Goal: Communication & Community: Answer question/provide support

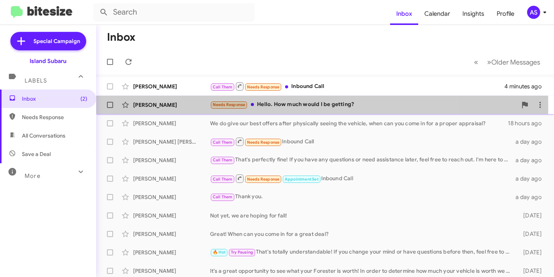
click at [162, 106] on div "[PERSON_NAME]" at bounding box center [171, 105] width 77 height 8
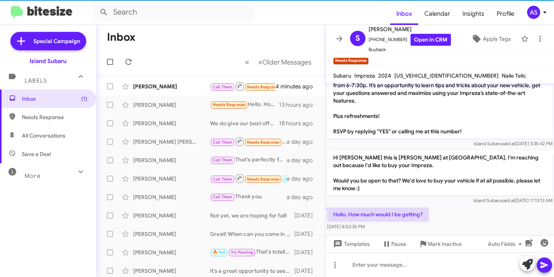
scroll to position [40, 0]
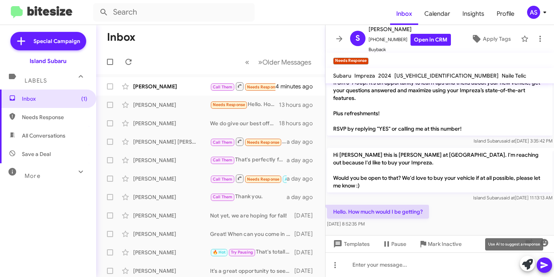
click at [528, 261] on icon at bounding box center [527, 264] width 11 height 11
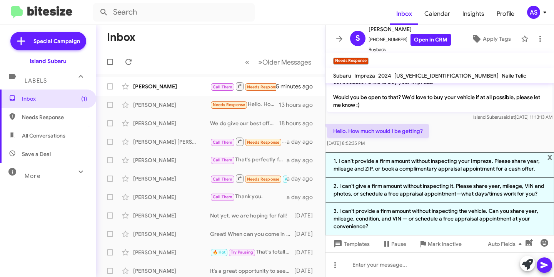
scroll to position [123, 0]
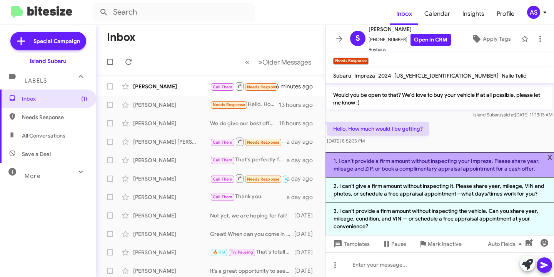
click at [477, 172] on li "1. I can’t provide a firm amount without inspecting your Impreza. Please share …" at bounding box center [439, 164] width 229 height 25
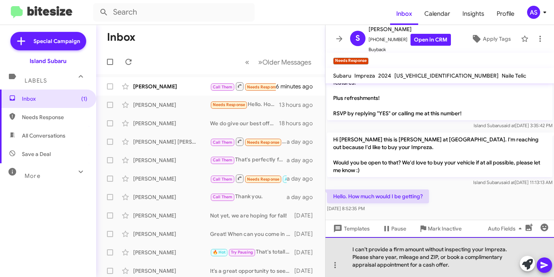
click at [451, 267] on div "I can’t provide a firm amount without inspecting your Impreza. Please share yea…" at bounding box center [439, 257] width 229 height 40
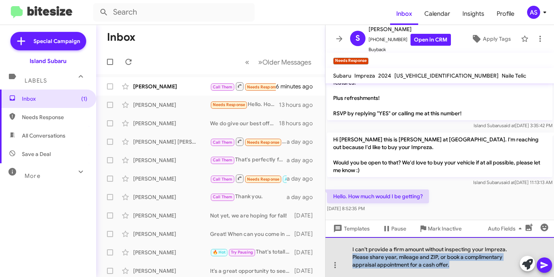
drag, startPoint x: 451, startPoint y: 267, endPoint x: 347, endPoint y: 257, distance: 104.4
click at [347, 257] on div "I can’t provide a firm amount without inspecting your Impreza. Please share yea…" at bounding box center [439, 257] width 229 height 40
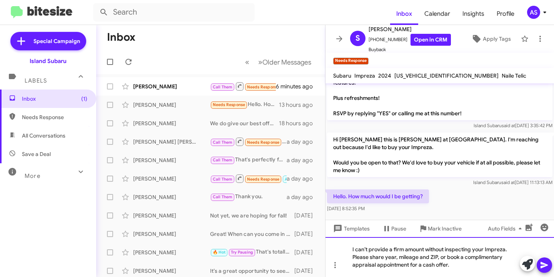
scroll to position [40, 0]
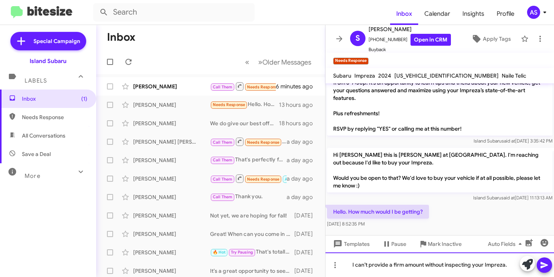
click at [447, 267] on div "I can’t provide a firm amount without inspecting your Impreza." at bounding box center [439, 265] width 229 height 25
click at [445, 266] on div "I can’t provide a firm amount without inspecting your Impreza." at bounding box center [439, 265] width 229 height 25
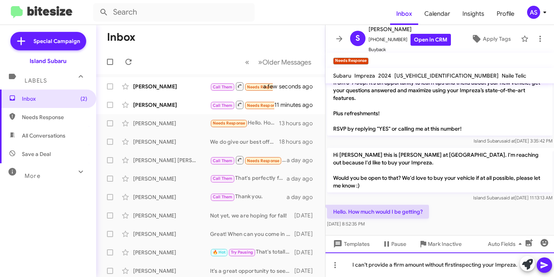
scroll to position [48, 0]
click at [399, 268] on div "I can’t provide a firm amount without first inspecting your Impreza." at bounding box center [439, 265] width 229 height 25
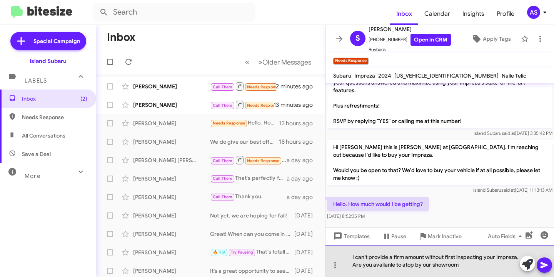
click at [394, 265] on div "I can’t provide a firm amount without first inspecting your Impreza. Are you av…" at bounding box center [439, 261] width 229 height 32
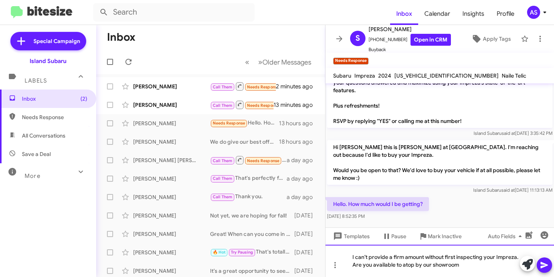
click at [464, 267] on div "I can’t provide a firm amount without first inspecting your Impreza. Are you av…" at bounding box center [439, 261] width 229 height 32
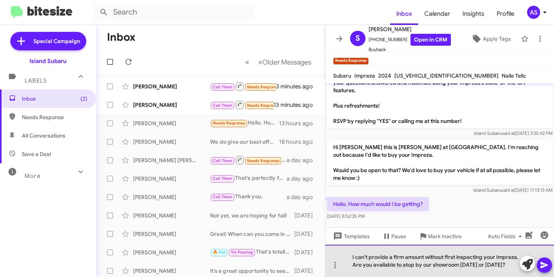
click at [405, 265] on div "I can’t provide a firm amount without first inspecting your Impreza. Are you av…" at bounding box center [439, 261] width 229 height 32
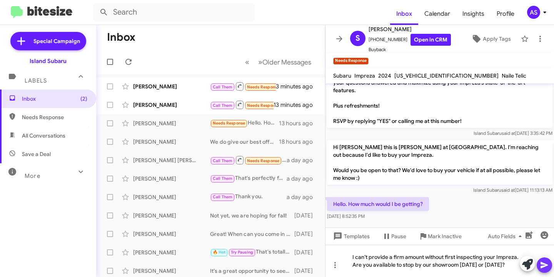
click at [549, 264] on button at bounding box center [544, 265] width 15 height 15
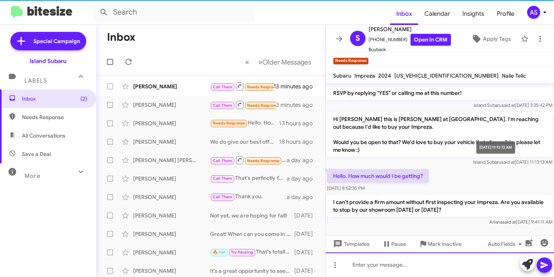
scroll to position [60, 0]
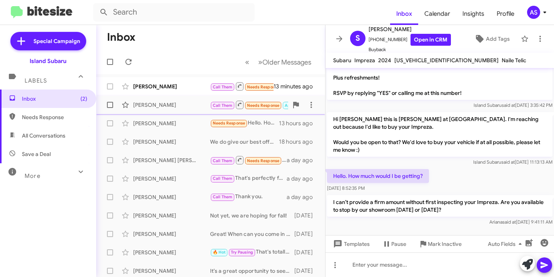
click at [165, 102] on div "[PERSON_NAME]" at bounding box center [171, 105] width 77 height 8
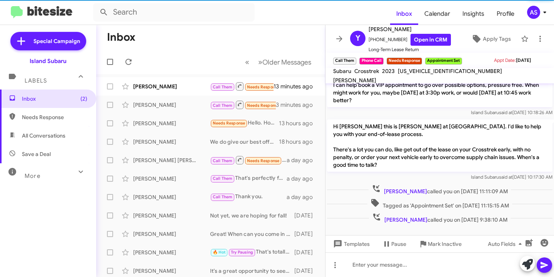
scroll to position [229, 0]
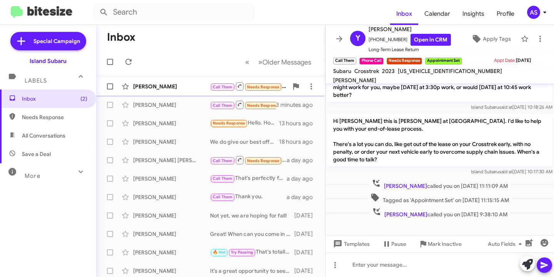
click at [144, 88] on div "[PERSON_NAME]" at bounding box center [171, 87] width 77 height 8
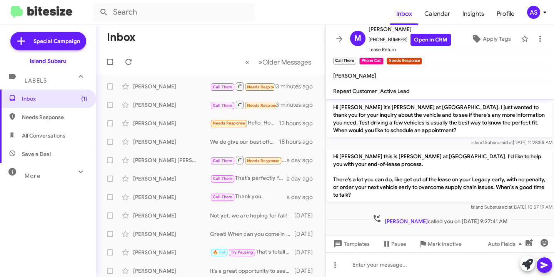
scroll to position [737, 0]
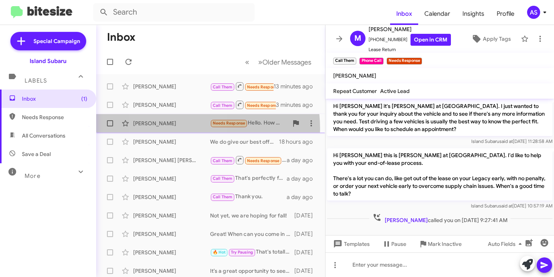
click at [175, 129] on div "[PERSON_NAME] Needs Response Hello. How much would I be getting? 13 hours ago" at bounding box center [210, 123] width 217 height 15
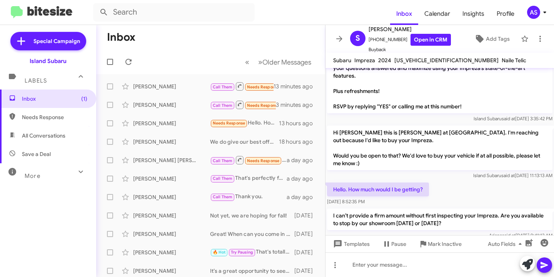
scroll to position [60, 0]
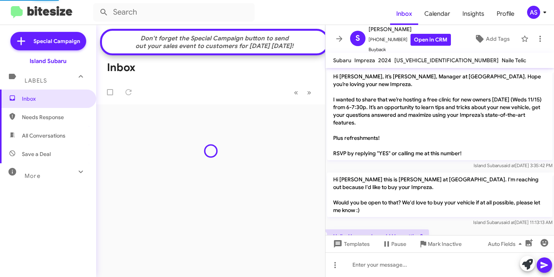
scroll to position [60, 0]
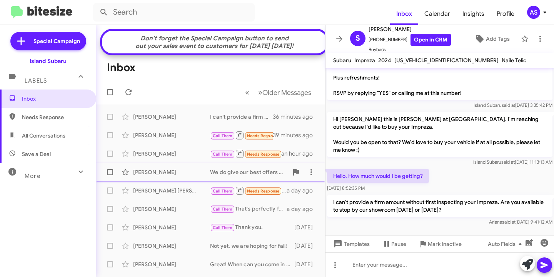
click at [163, 180] on div "Raymond Sanchez We do give our best offers after physically seeing the vehicle,…" at bounding box center [210, 172] width 217 height 15
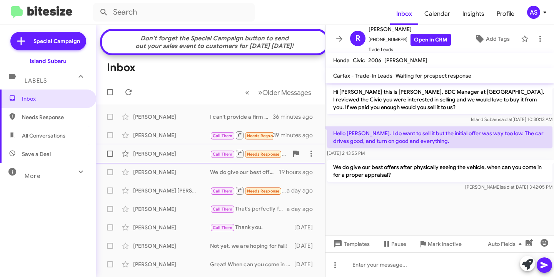
click at [172, 162] on div "Michelle Monsalve Call Them Needs Response Inbound Call an hour ago" at bounding box center [210, 153] width 217 height 15
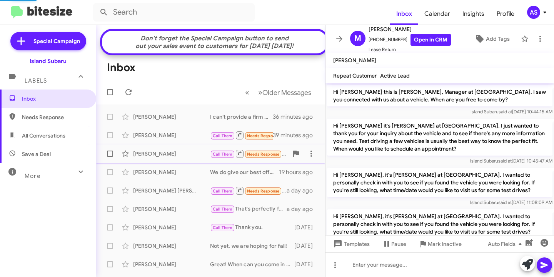
scroll to position [721, 0]
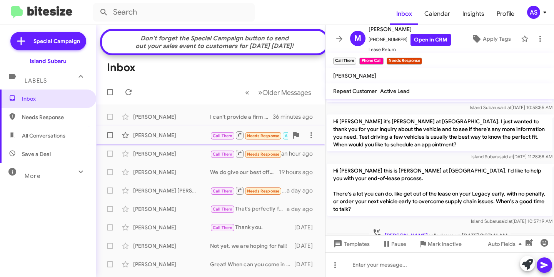
click at [175, 143] on div "Yolanda Moultrie-Fogg Call Them Needs Response Appointment Set Inbound Call 39 …" at bounding box center [210, 135] width 217 height 15
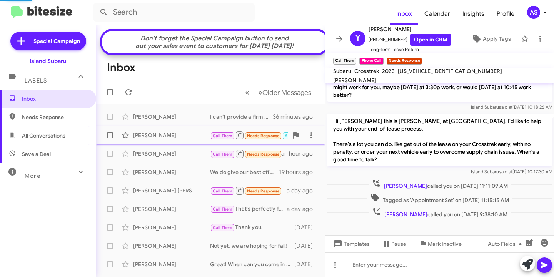
scroll to position [229, 0]
click at [176, 139] on div "[PERSON_NAME]" at bounding box center [171, 136] width 77 height 8
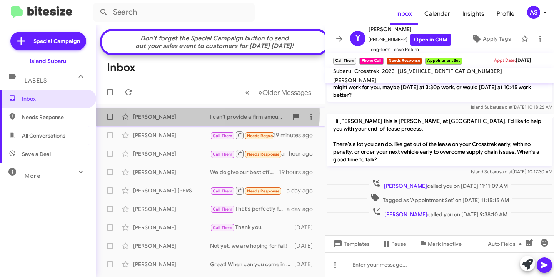
click at [174, 119] on div "[PERSON_NAME]" at bounding box center [171, 117] width 77 height 8
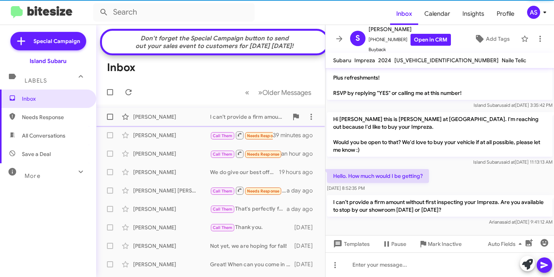
scroll to position [60, 0]
